Goal: Task Accomplishment & Management: Use online tool/utility

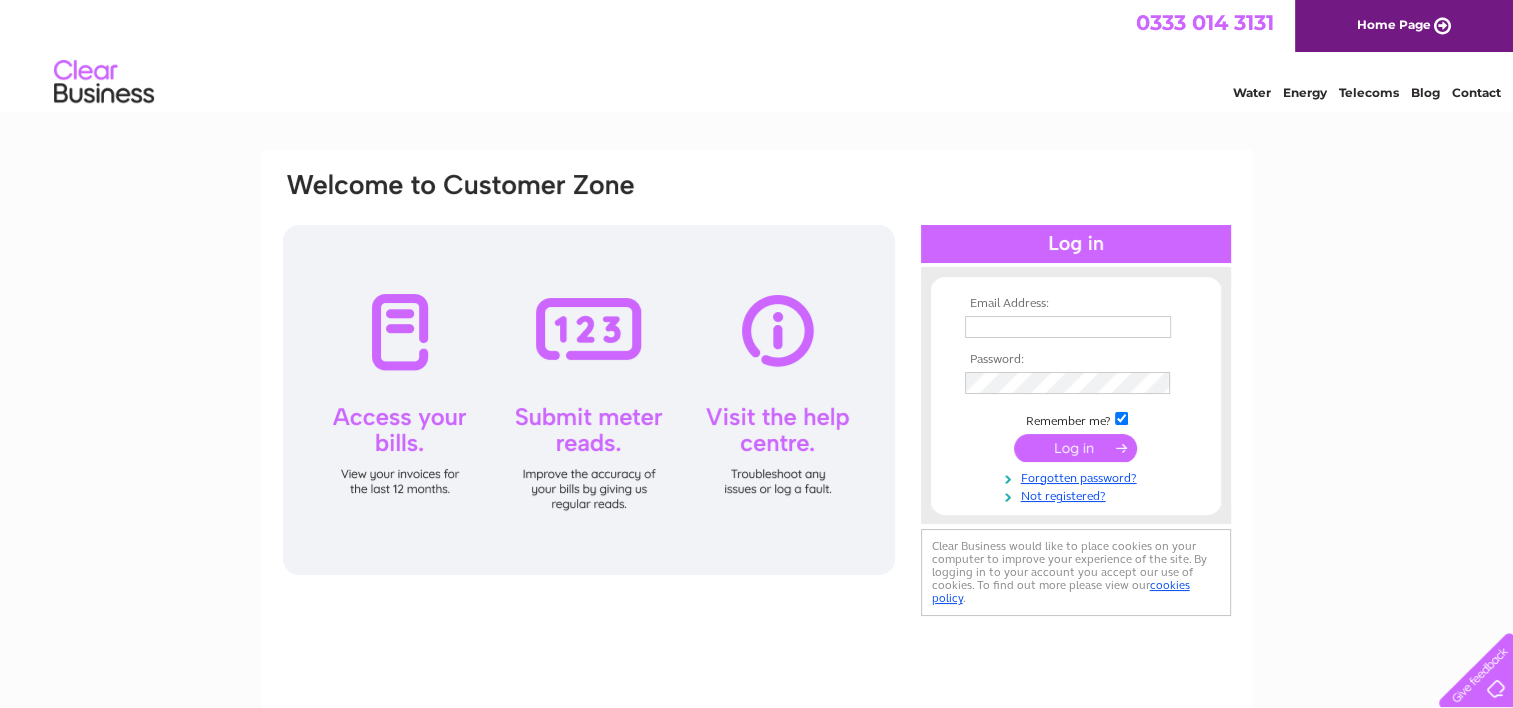
type input "[EMAIL_ADDRESS][DOMAIN_NAME]"
click at [1068, 444] on input "submit" at bounding box center [1075, 448] width 123 height 28
click at [1064, 452] on input "submit" at bounding box center [1075, 448] width 123 height 28
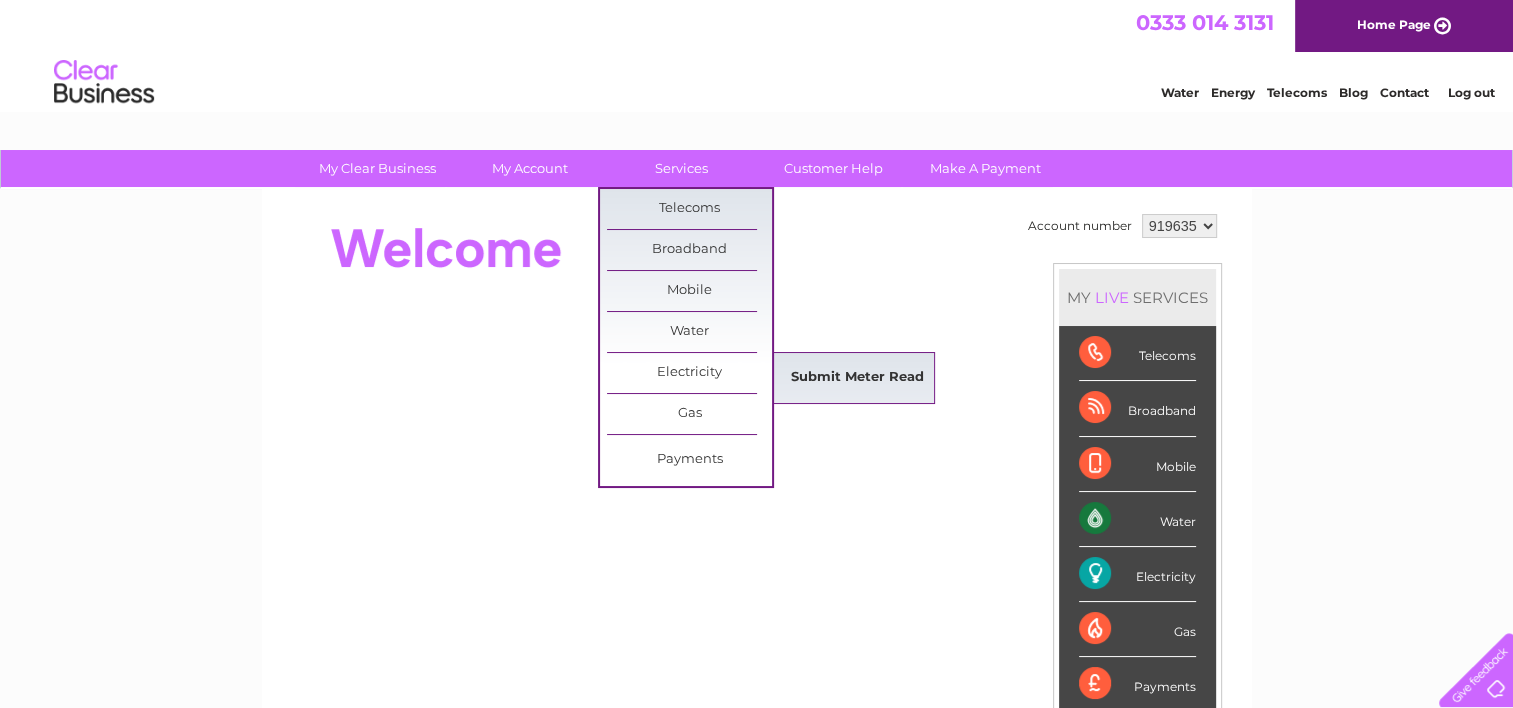
click at [824, 374] on link "Submit Meter Read" at bounding box center [857, 378] width 165 height 40
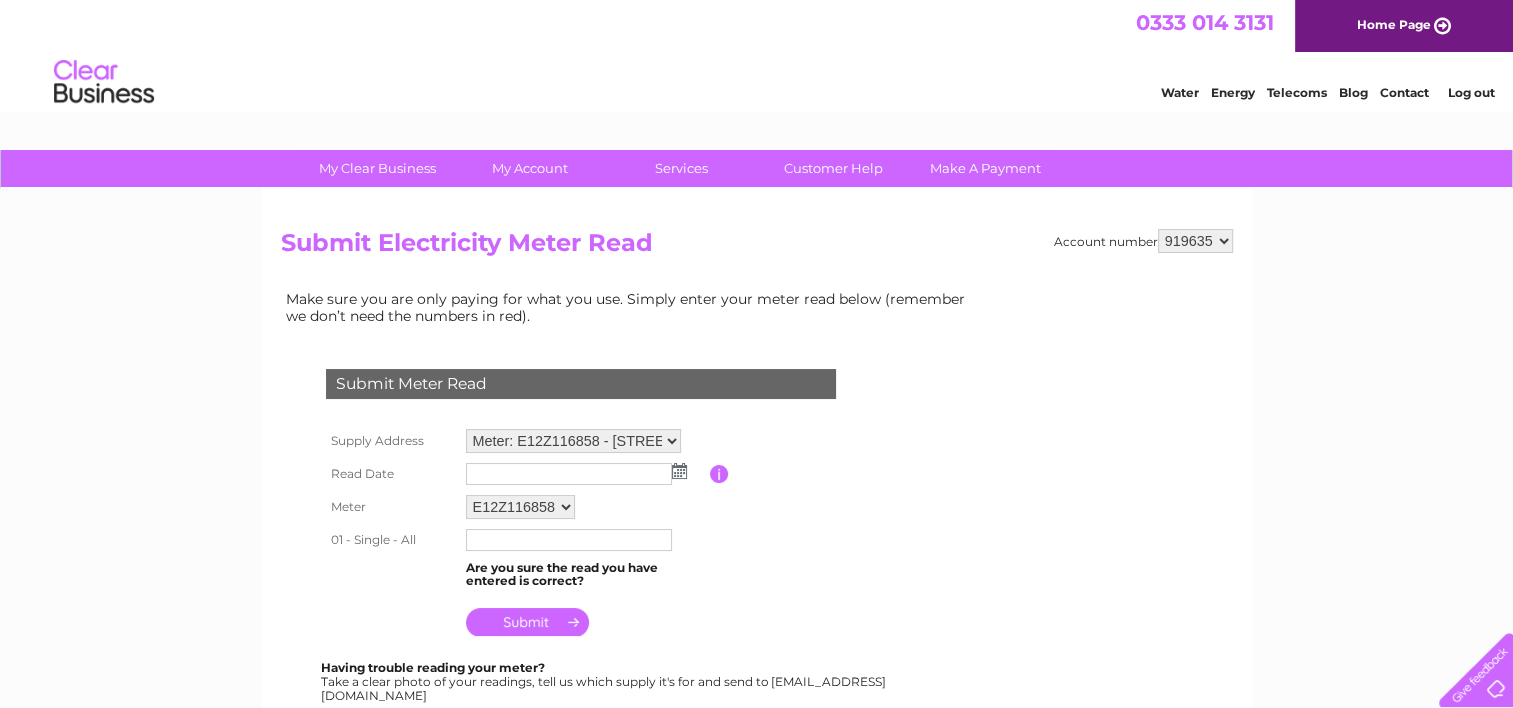
click at [681, 475] on img at bounding box center [679, 471] width 15 height 16
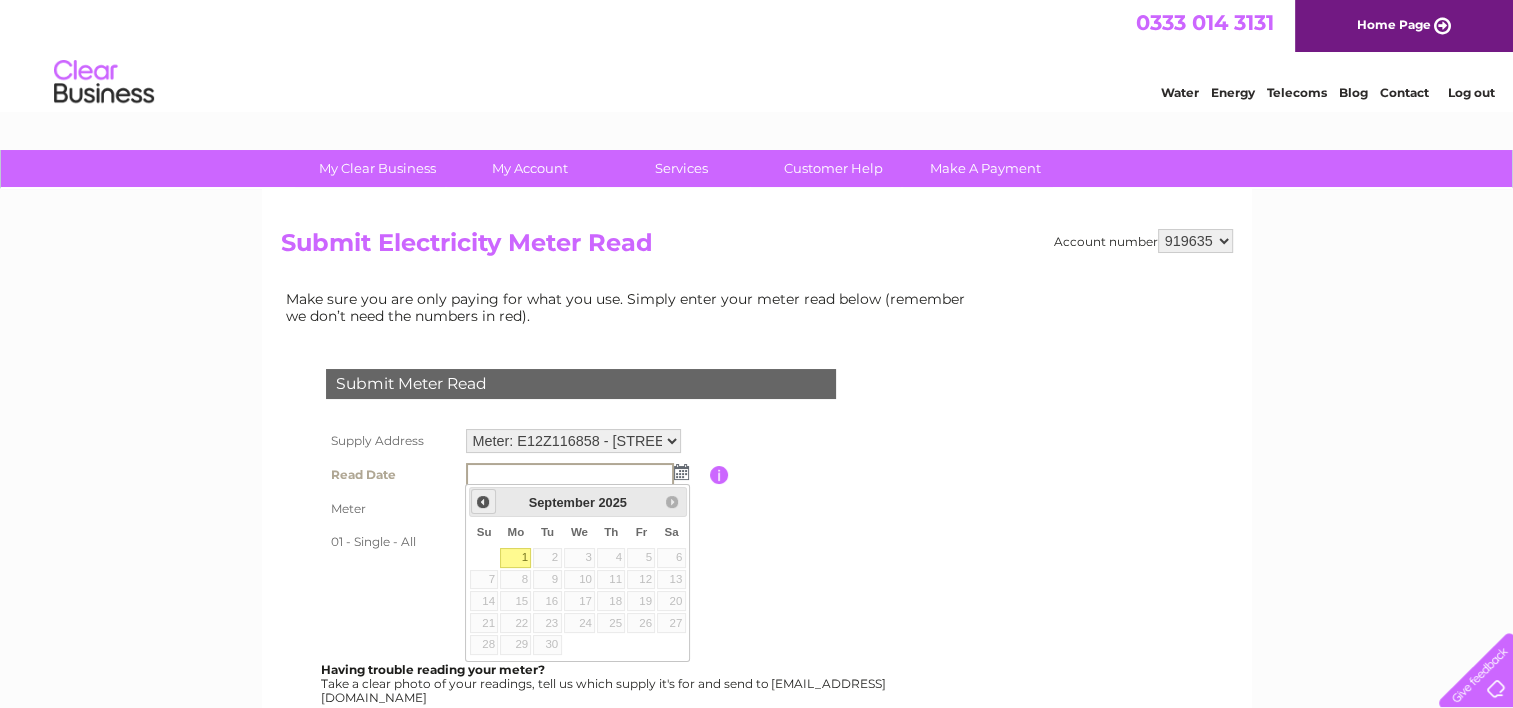
click at [480, 497] on span "Prev" at bounding box center [483, 502] width 16 height 16
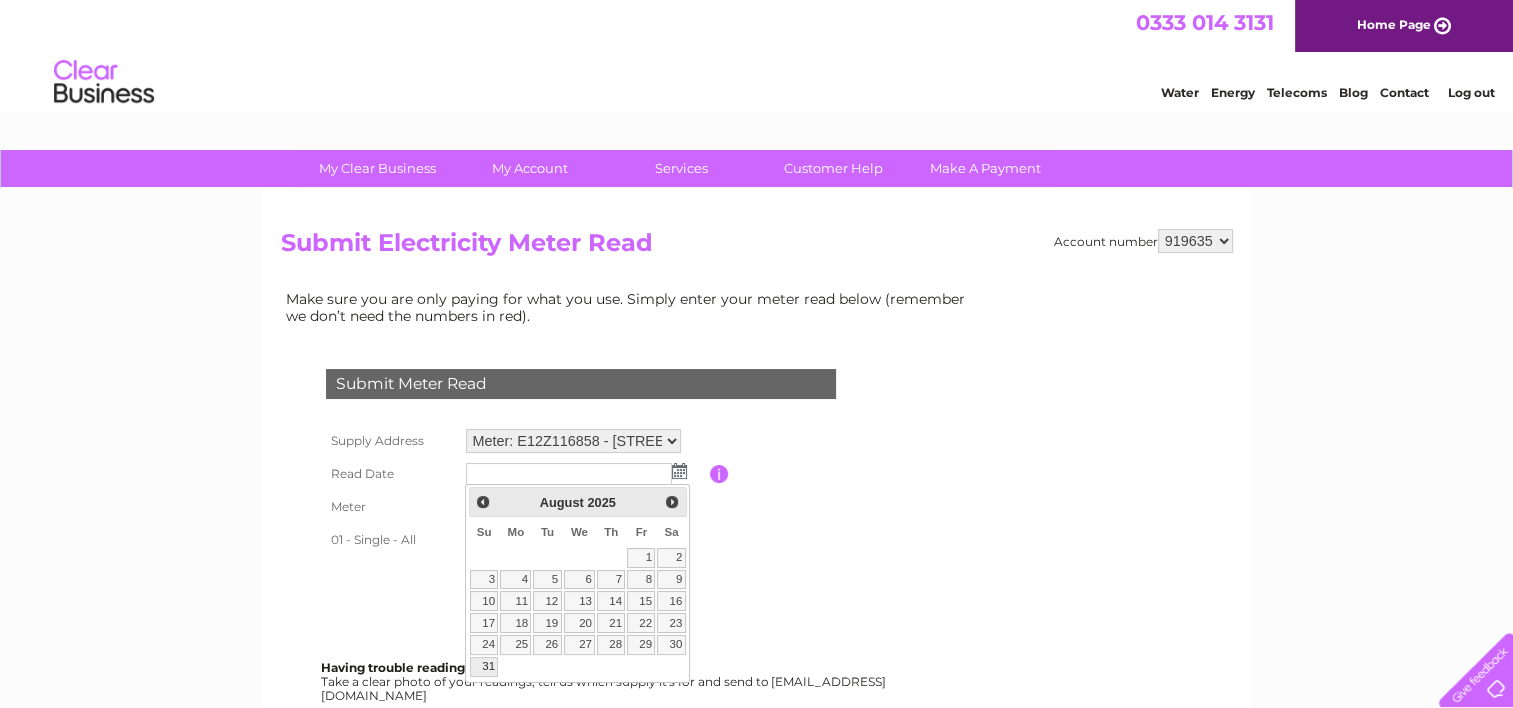
click at [489, 664] on link "31" at bounding box center [484, 667] width 28 height 20
type input "2025/08/31"
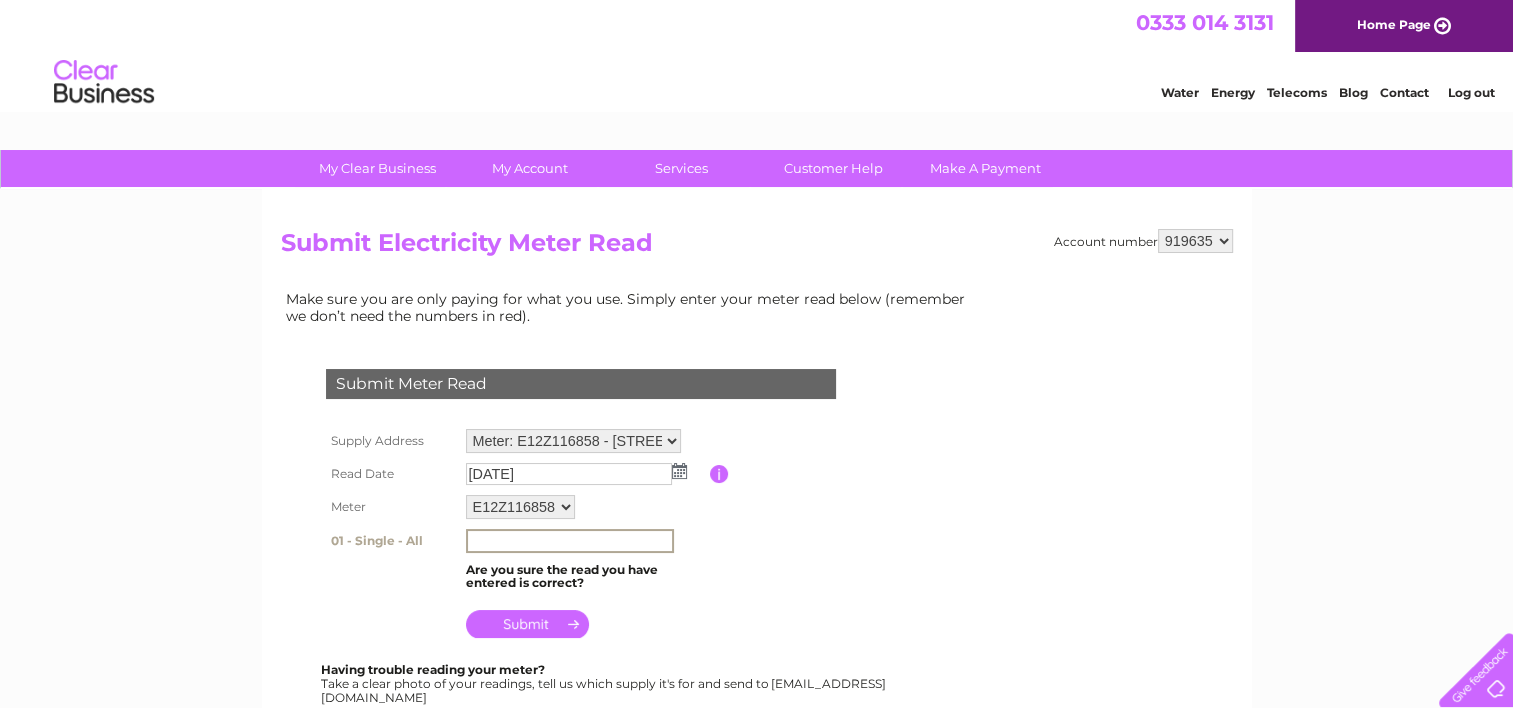
click at [490, 536] on input "text" at bounding box center [570, 541] width 208 height 24
type input "00032043"
click at [499, 638] on td at bounding box center [585, 617] width 249 height 48
click at [496, 624] on input "submit" at bounding box center [527, 622] width 123 height 28
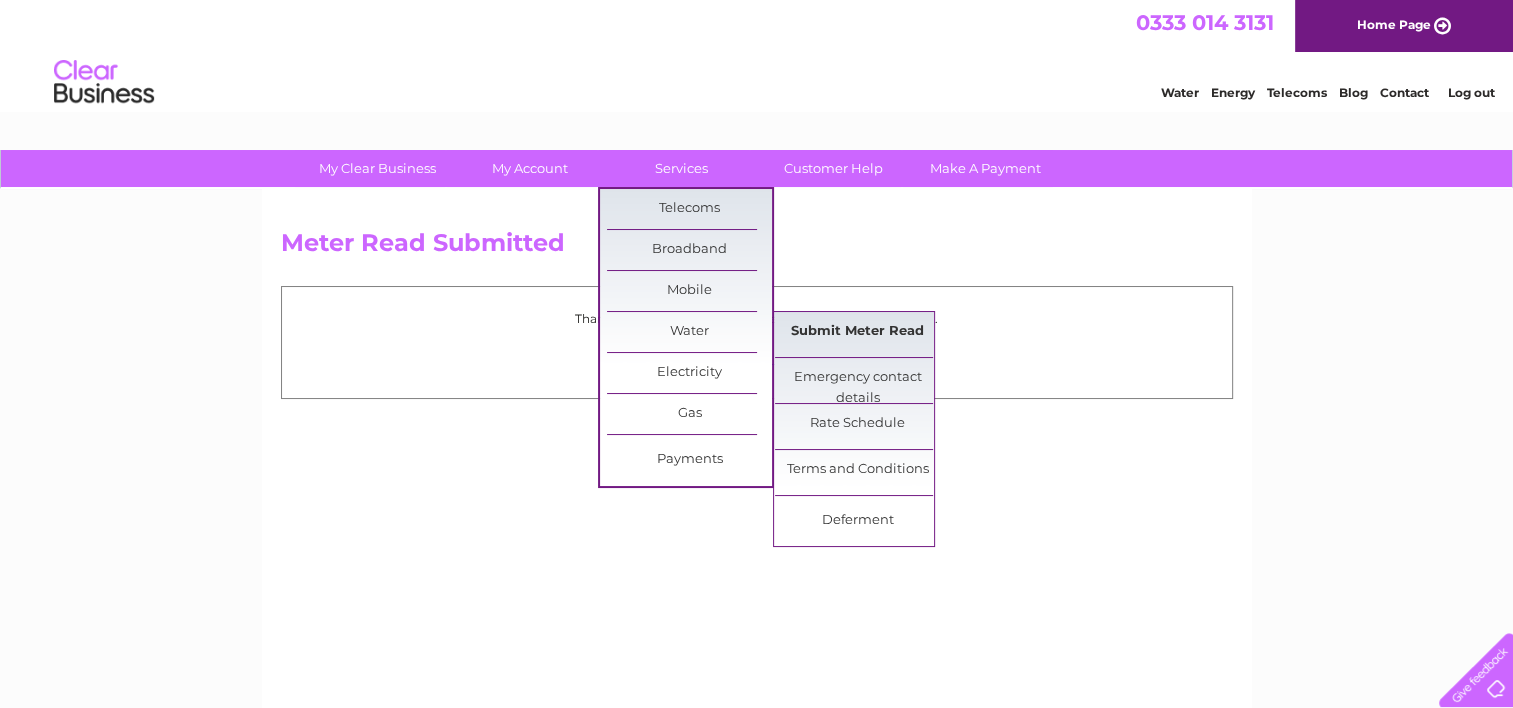
click at [833, 325] on link "Submit Meter Read" at bounding box center [857, 332] width 165 height 40
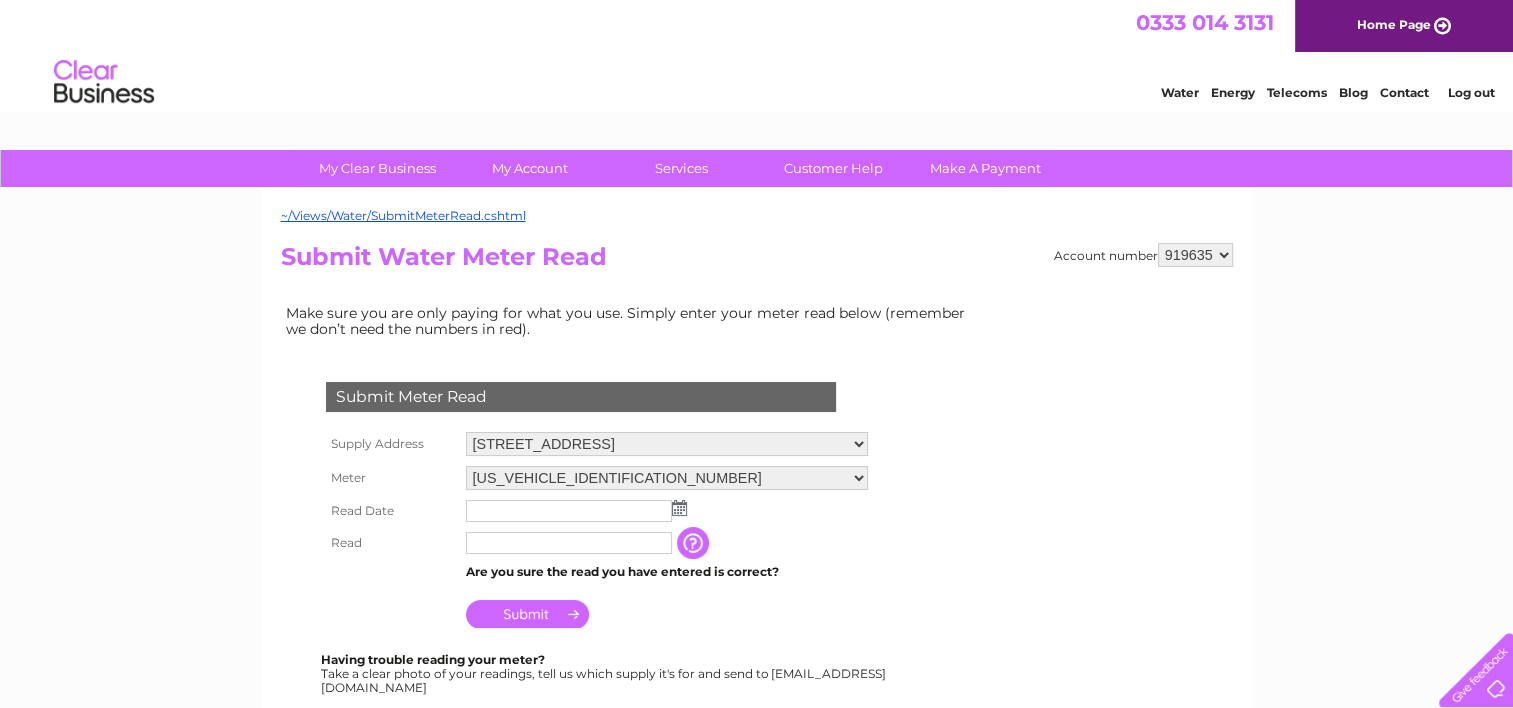
click at [672, 506] on img at bounding box center [679, 508] width 15 height 16
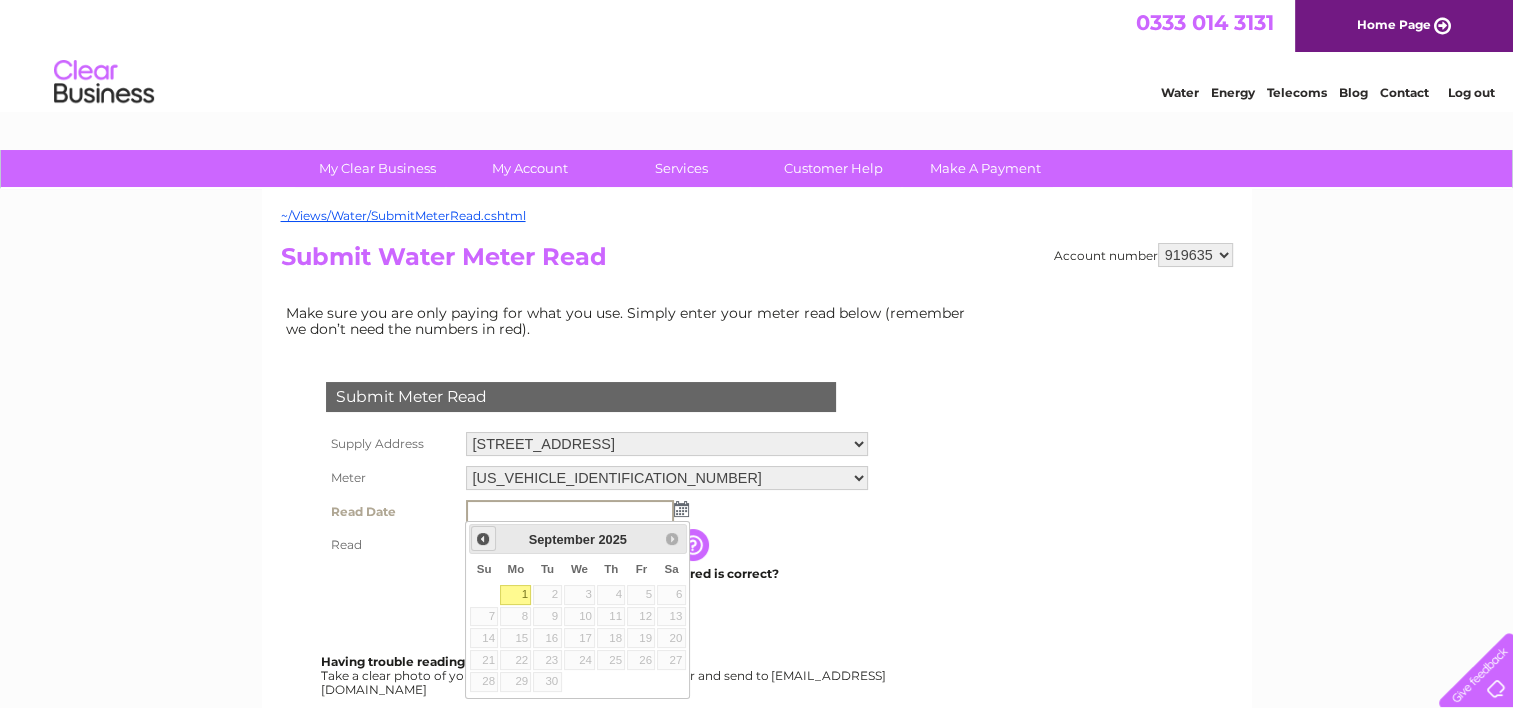
click at [480, 540] on span "Prev" at bounding box center [483, 539] width 16 height 16
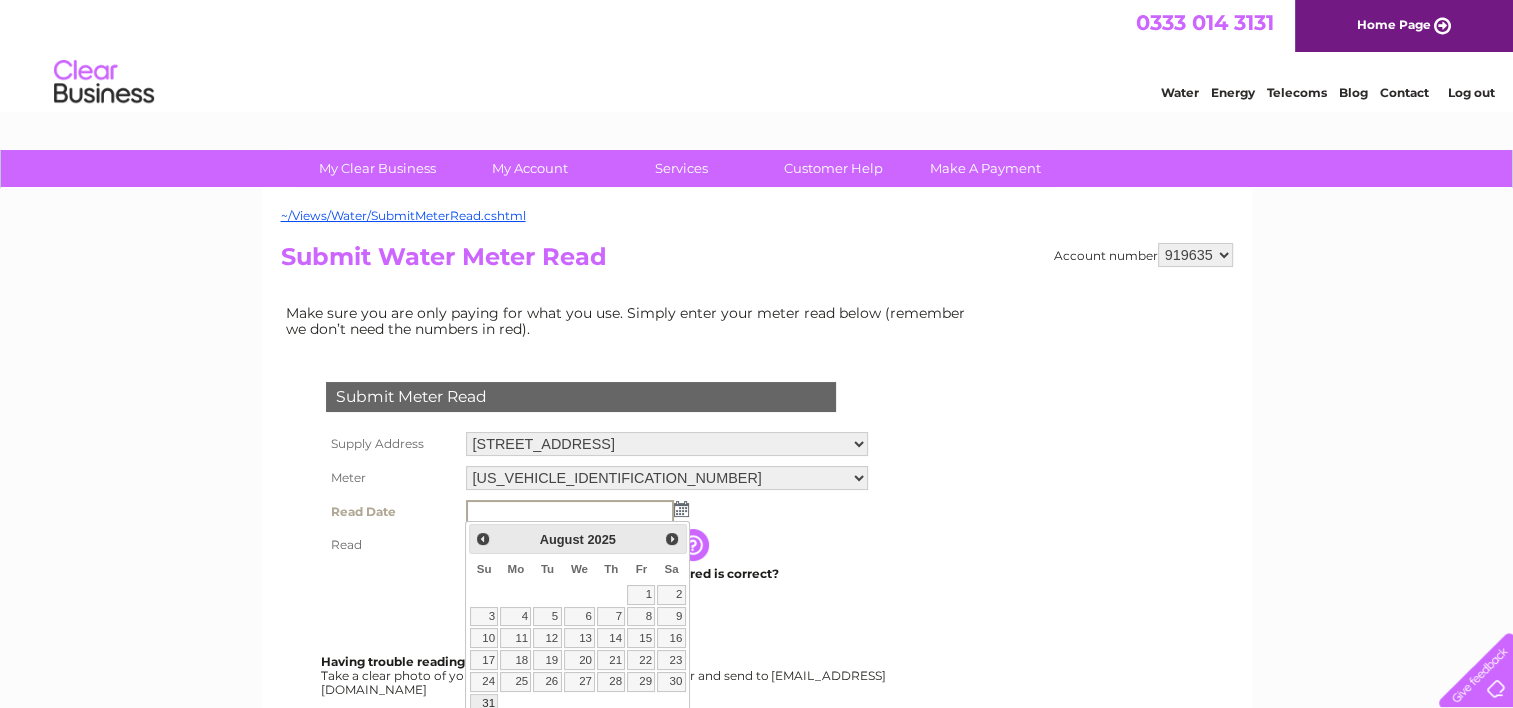
click at [488, 700] on link "31" at bounding box center [484, 704] width 28 height 20
type input "2025/08/31"
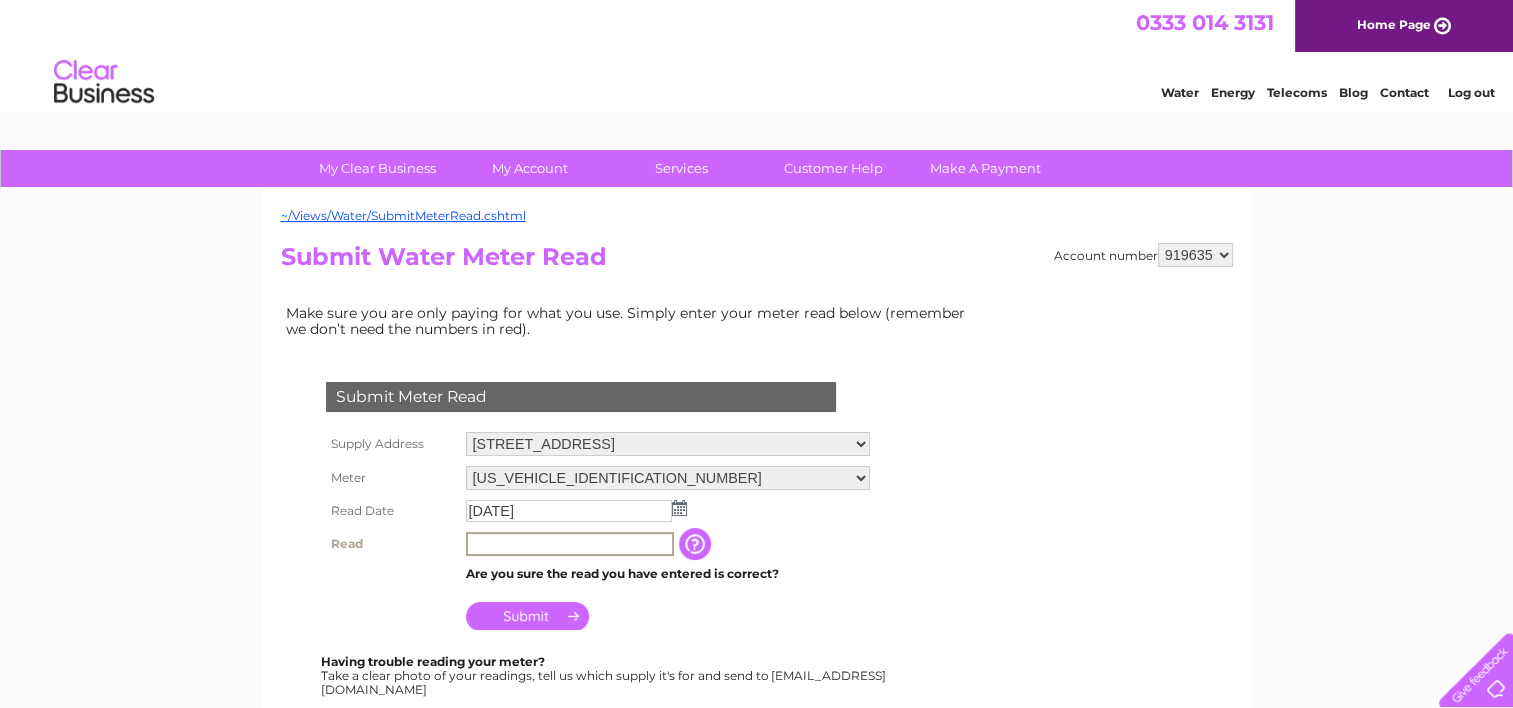
click at [482, 538] on input "text" at bounding box center [570, 544] width 208 height 24
type input "00031"
click at [548, 614] on input "Submit" at bounding box center [527, 616] width 123 height 28
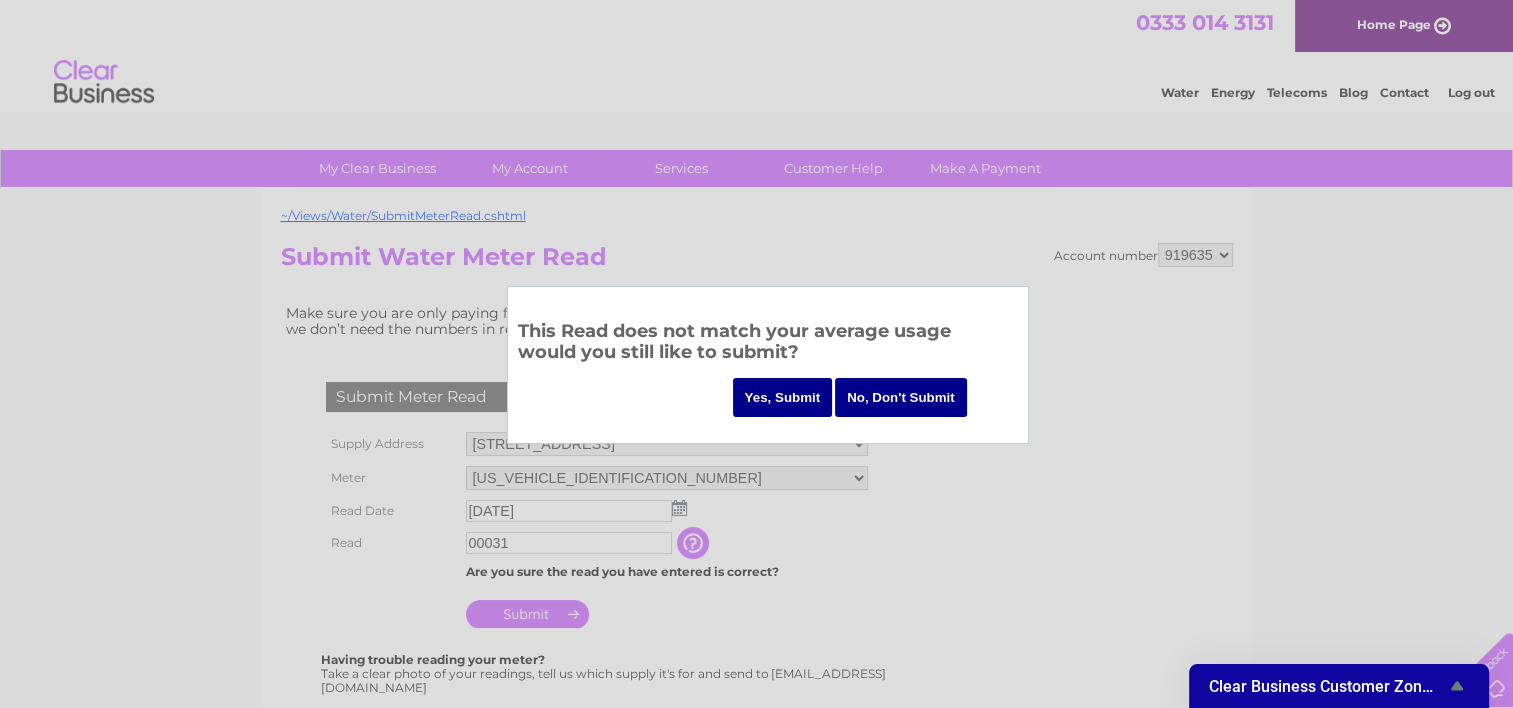
click at [548, 614] on div at bounding box center [756, 354] width 1513 height 708
click at [766, 391] on input "Yes, Submit" at bounding box center [783, 397] width 100 height 39
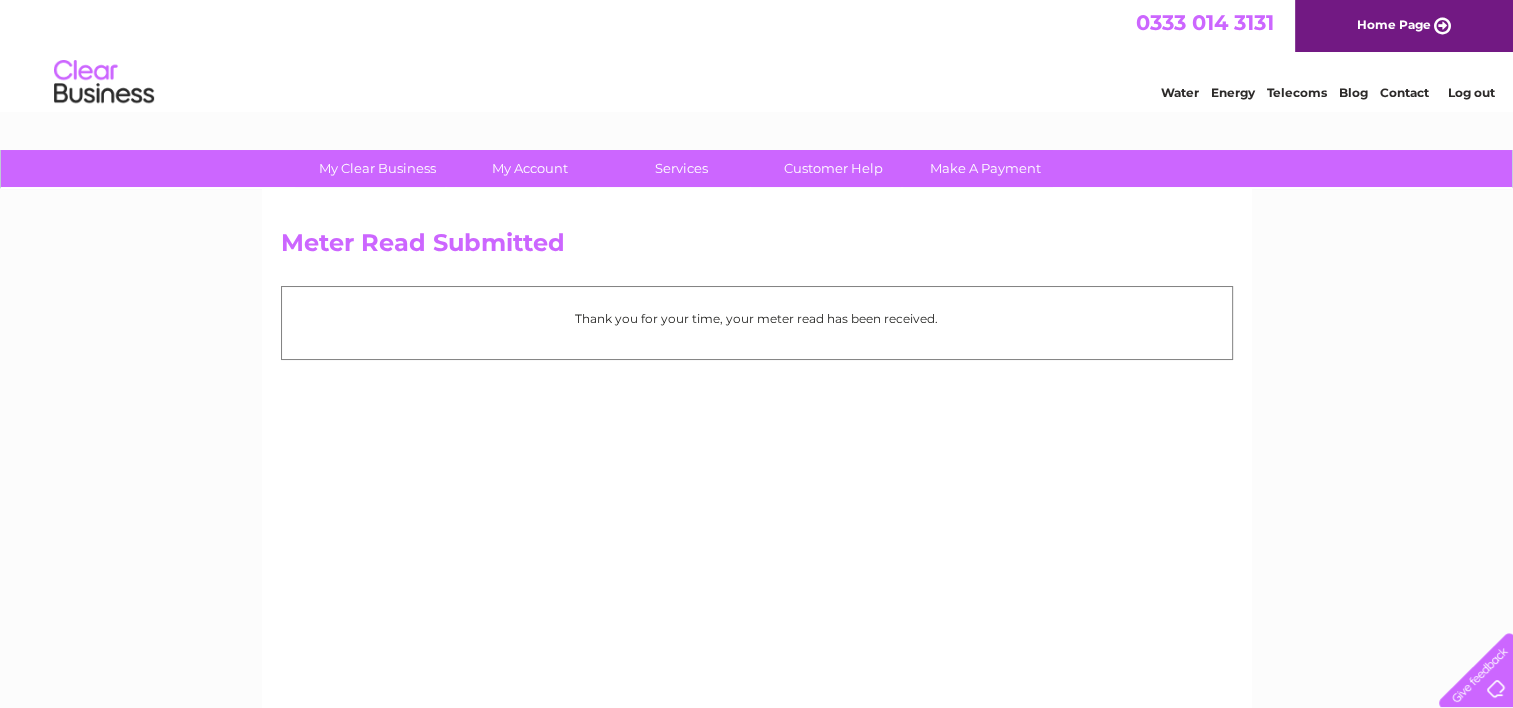
click at [1472, 93] on link "Log out" at bounding box center [1470, 92] width 47 height 15
